Goal: Understand process/instructions: Learn how to perform a task or action

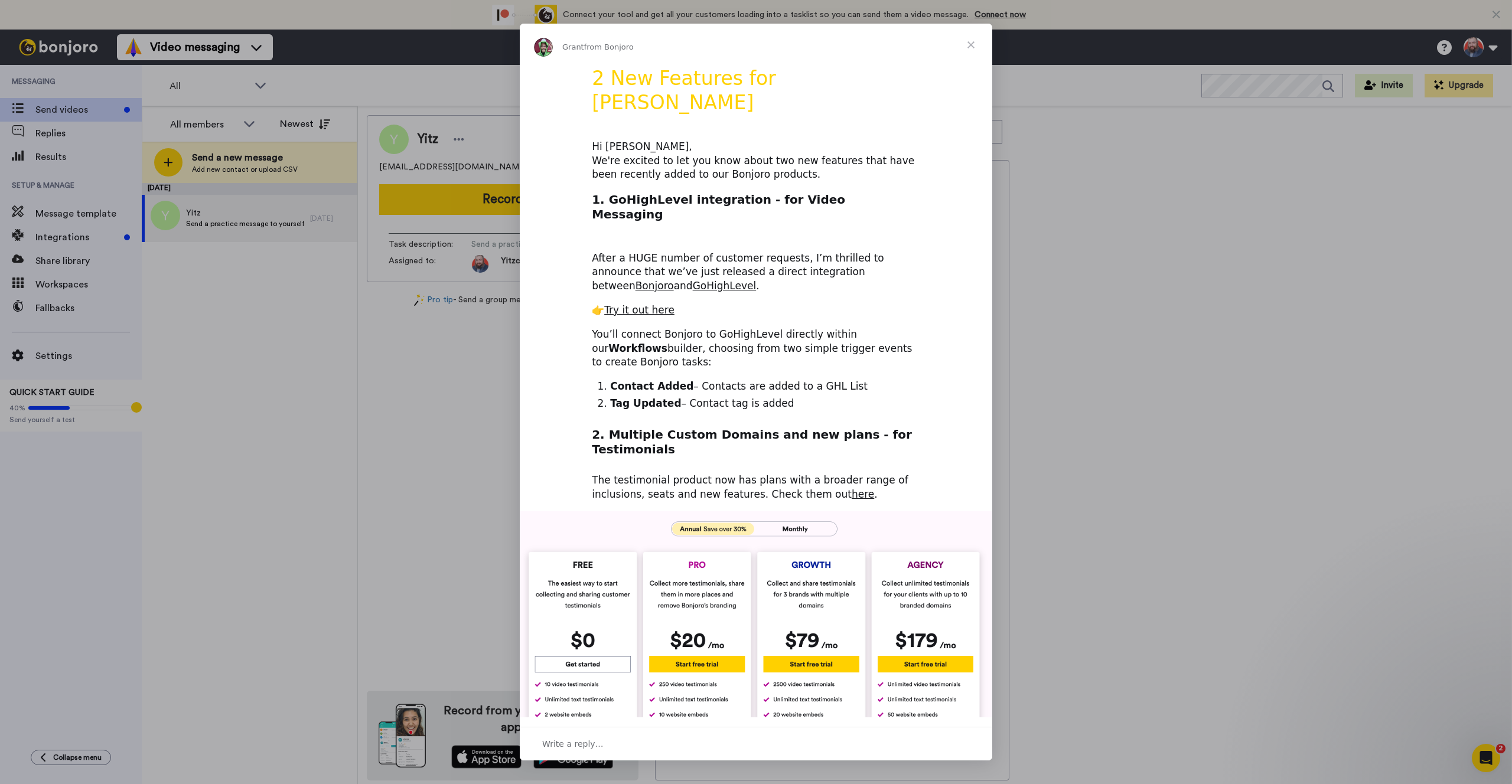
click at [969, 43] on span "Close" at bounding box center [970, 44] width 43 height 43
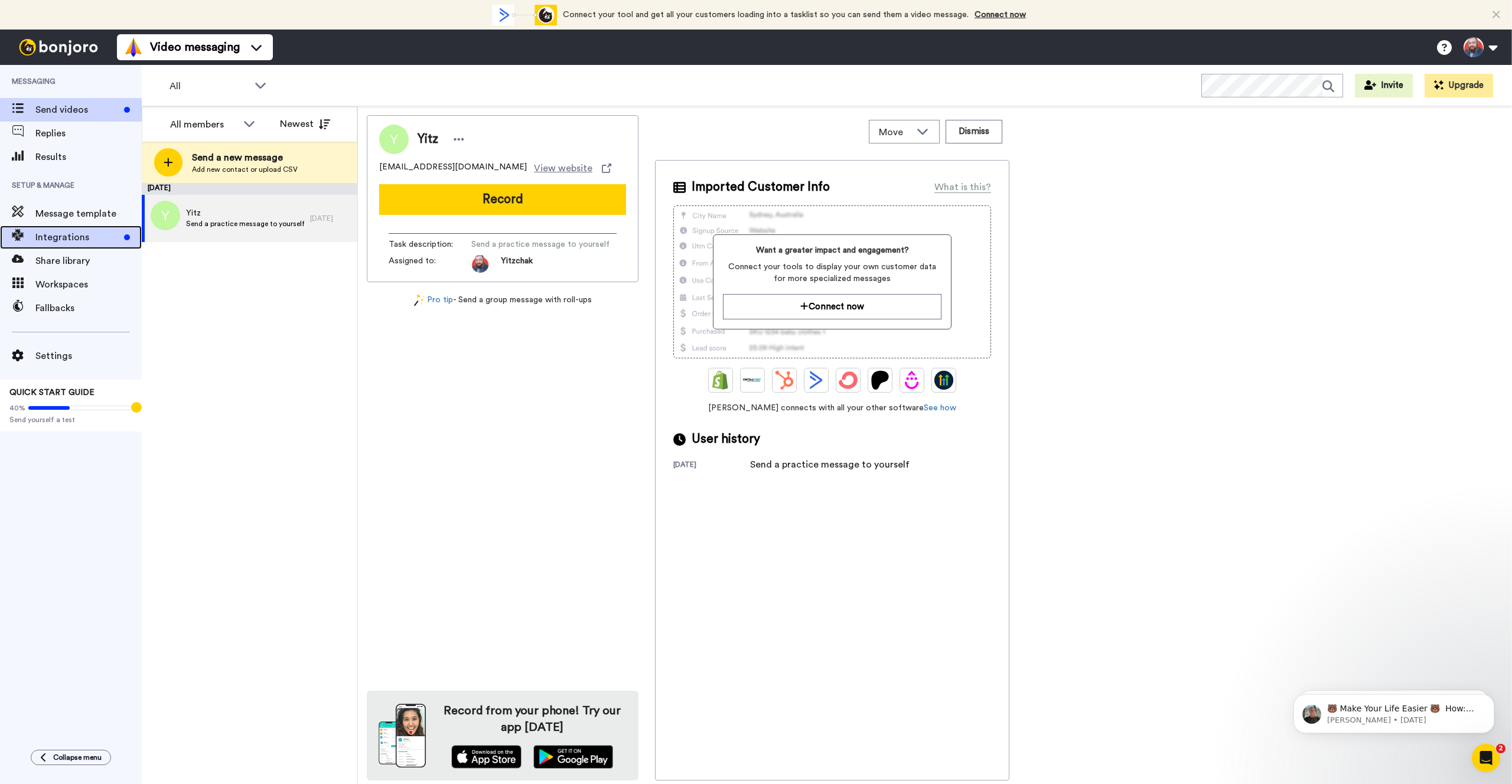
click at [64, 242] on span "Integrations" at bounding box center [77, 237] width 84 height 14
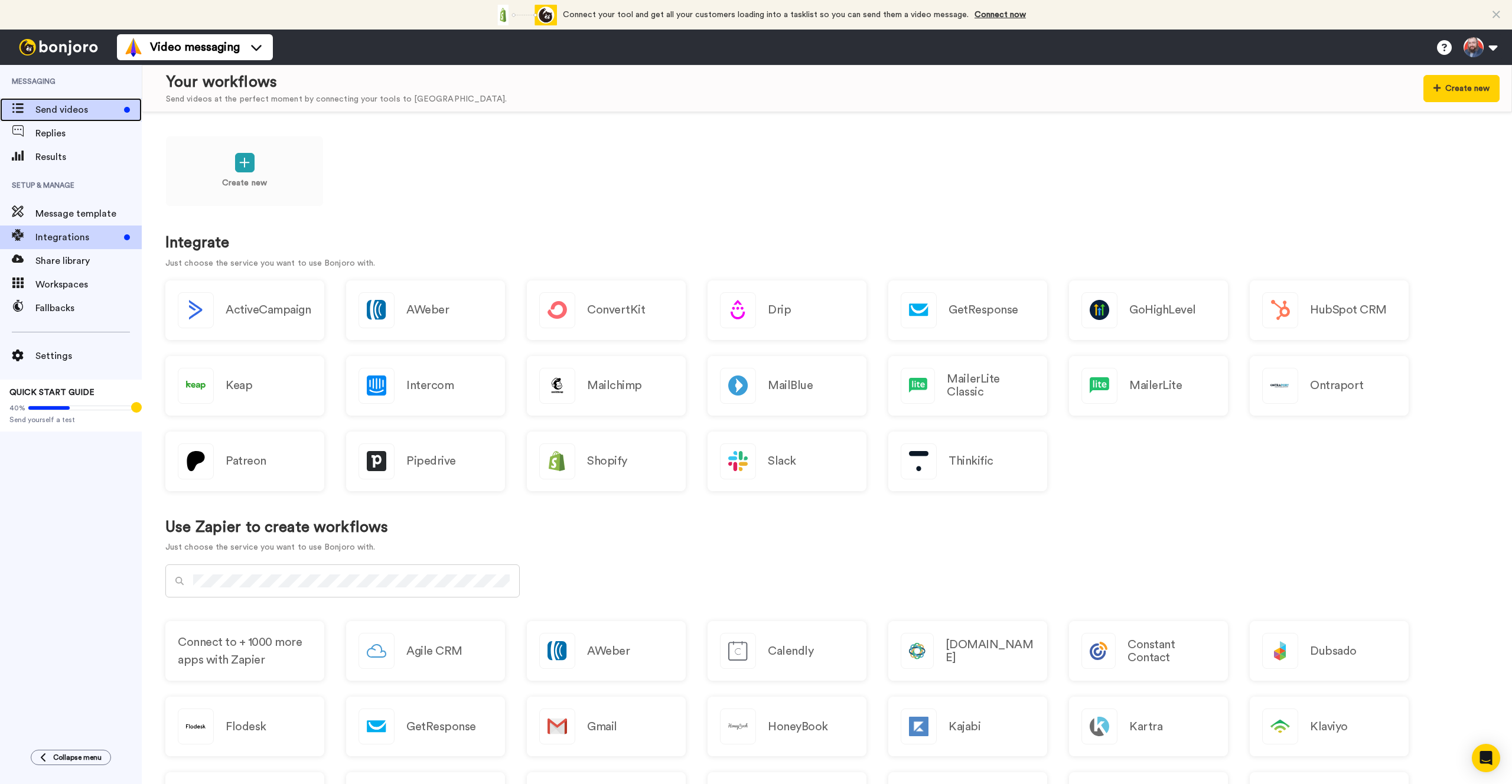
click at [74, 105] on span "Send videos" at bounding box center [77, 110] width 84 height 14
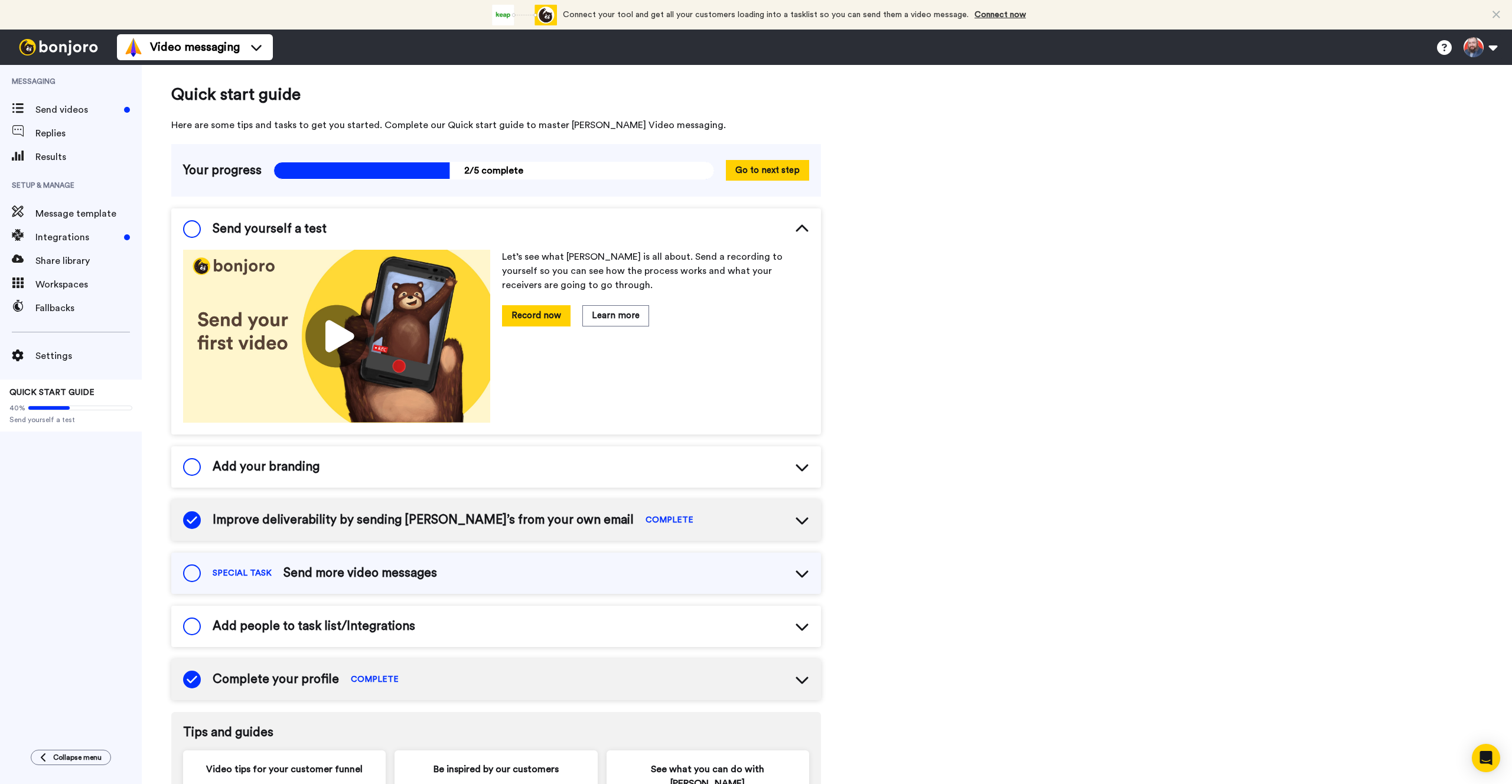
scroll to position [1, 0]
click at [533, 316] on button "Record now" at bounding box center [537, 315] width 69 height 21
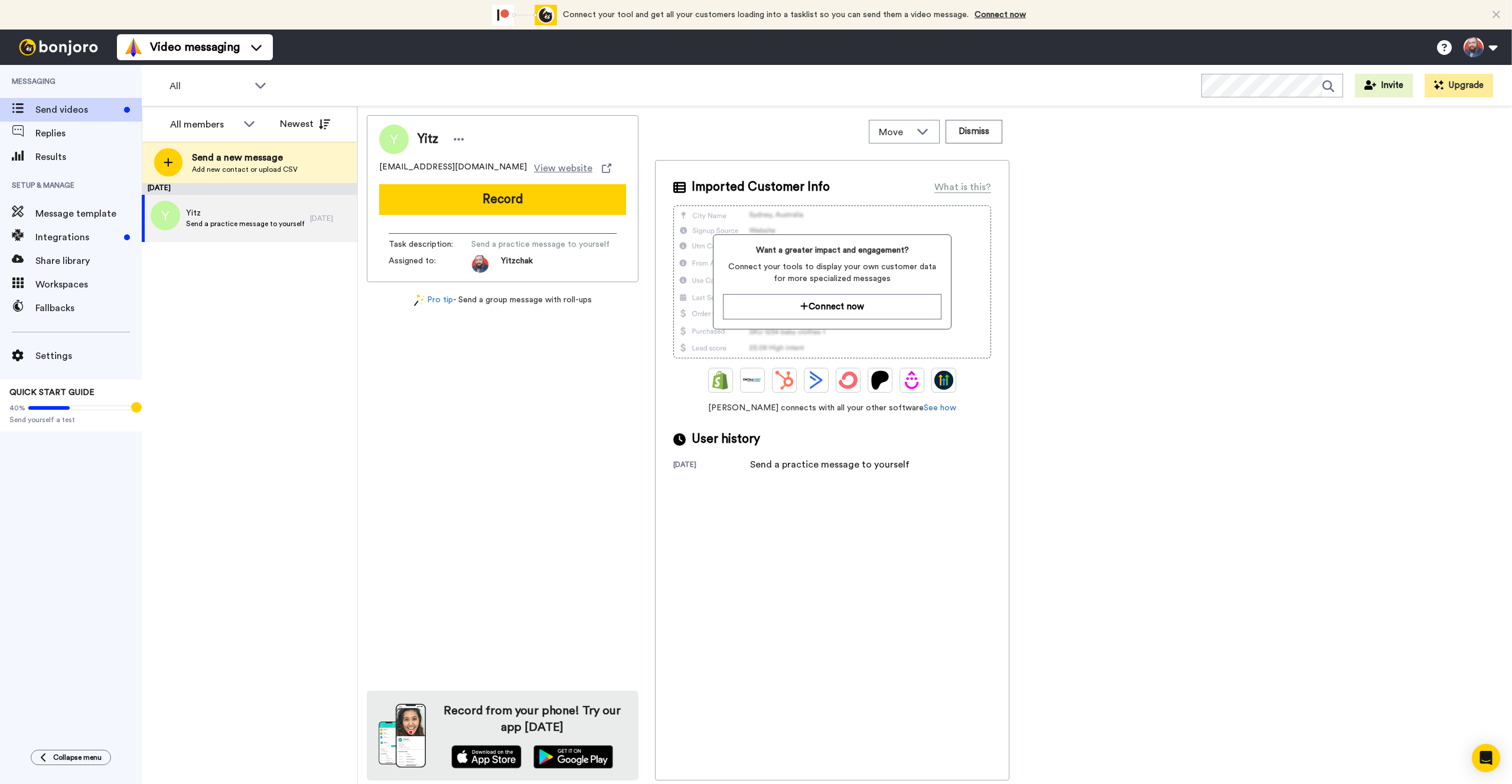
click at [1494, 11] on icon at bounding box center [1495, 15] width 8 height 12
